Goal: Complete application form: Complete application form

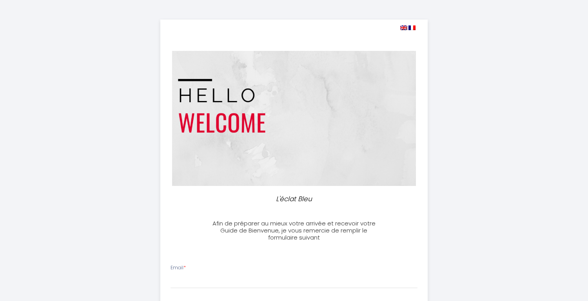
select select
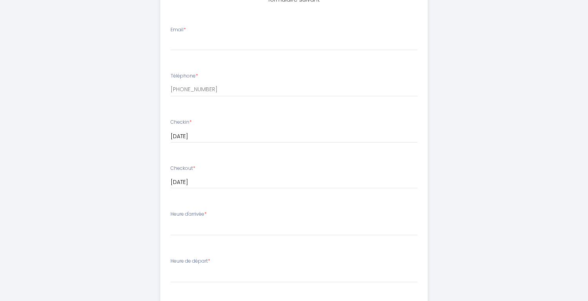
scroll to position [247, 0]
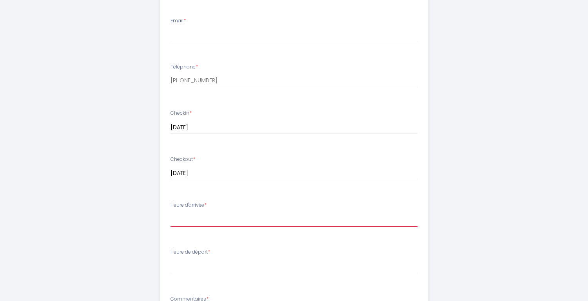
select select "16:00"
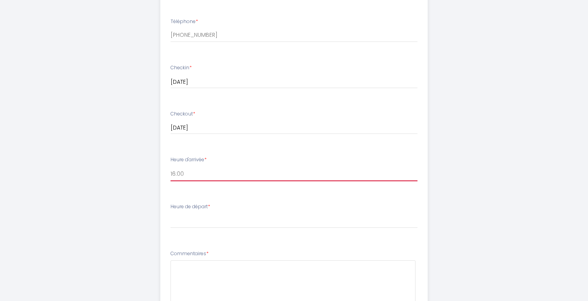
scroll to position [394, 0]
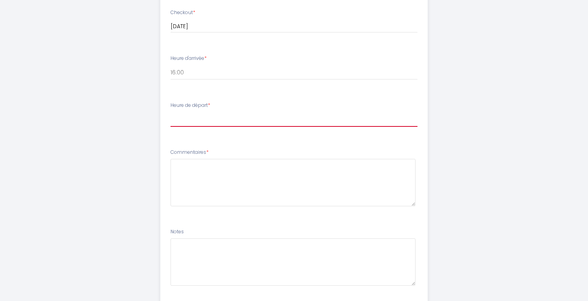
select select "10:00"
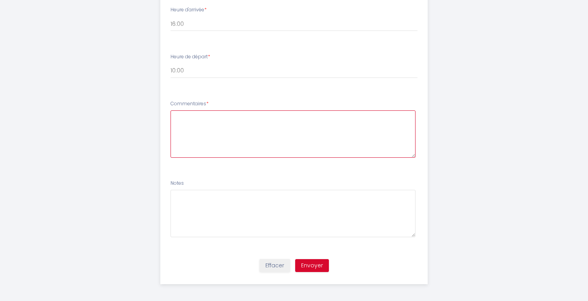
click at [255, 133] on textarea at bounding box center [292, 133] width 245 height 47
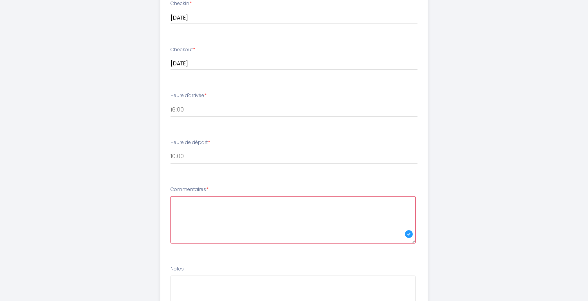
scroll to position [418, 0]
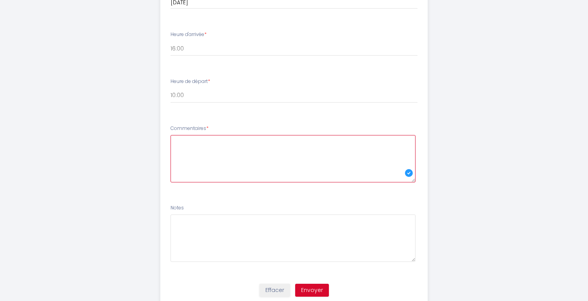
click at [244, 160] on textarea at bounding box center [292, 158] width 245 height 47
type textarea "B"
type textarea "RAS"
click at [321, 284] on button "Envoyer" at bounding box center [312, 290] width 34 height 13
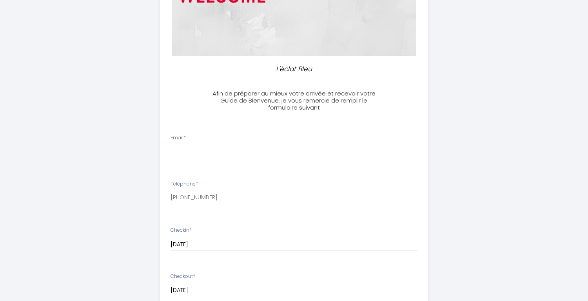
click at [318, 250] on input "[DATE]" at bounding box center [293, 245] width 247 height 10
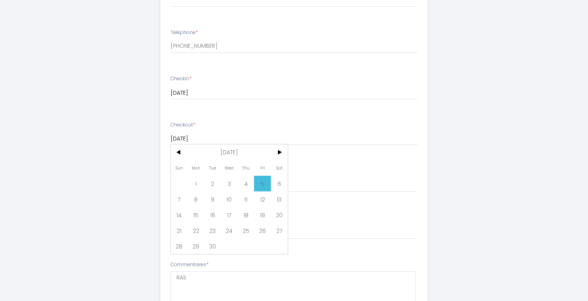
scroll to position [405, 0]
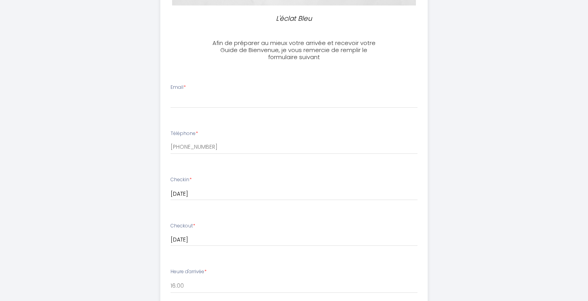
scroll to position [166, 0]
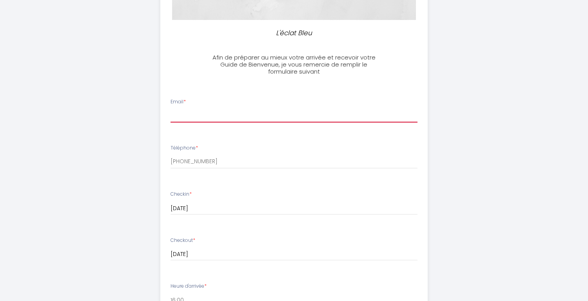
click at [250, 118] on input "Email *" at bounding box center [293, 116] width 247 height 14
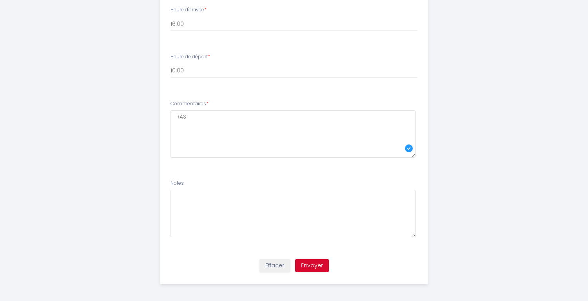
scroll to position [442, 0]
type input "[PERSON_NAME][EMAIL_ADDRESS][DOMAIN_NAME]"
click at [319, 268] on button "Envoyer" at bounding box center [312, 266] width 34 height 13
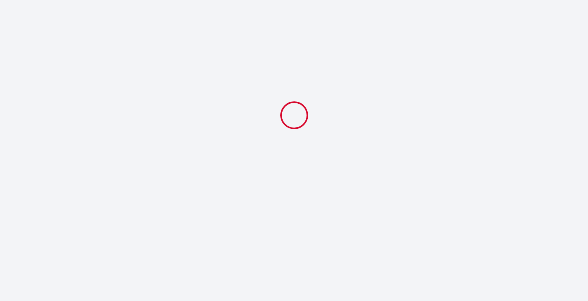
scroll to position [0, 0]
select select "10:00"
